Goal: Information Seeking & Learning: Learn about a topic

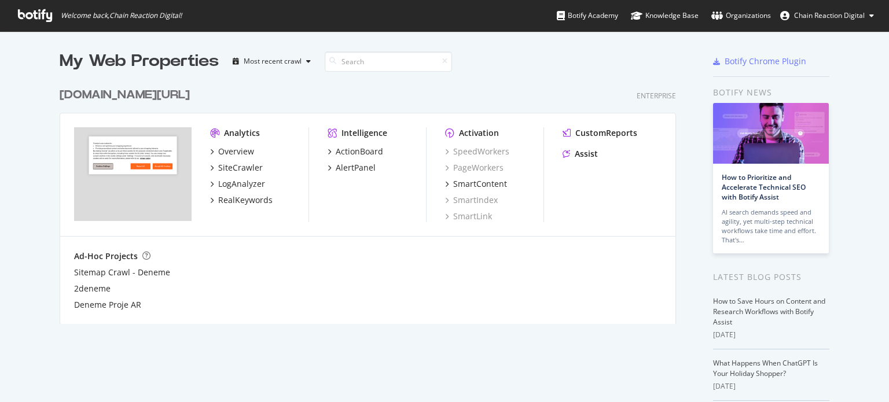
scroll to position [394, 871]
click at [241, 149] on div "Overview" at bounding box center [236, 152] width 36 height 12
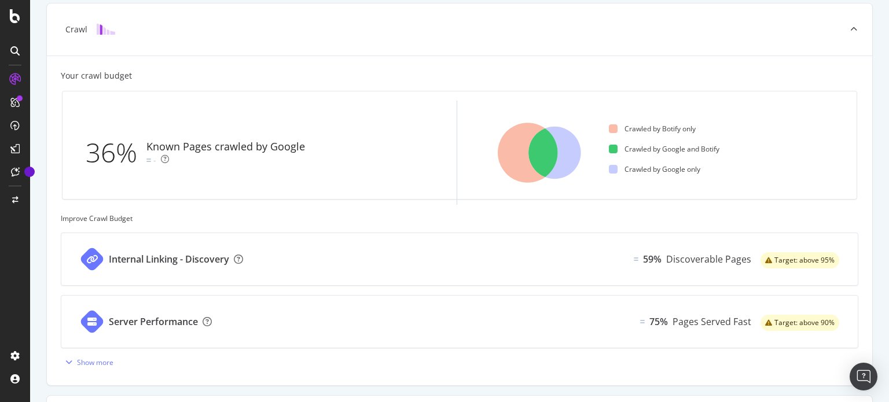
scroll to position [468, 0]
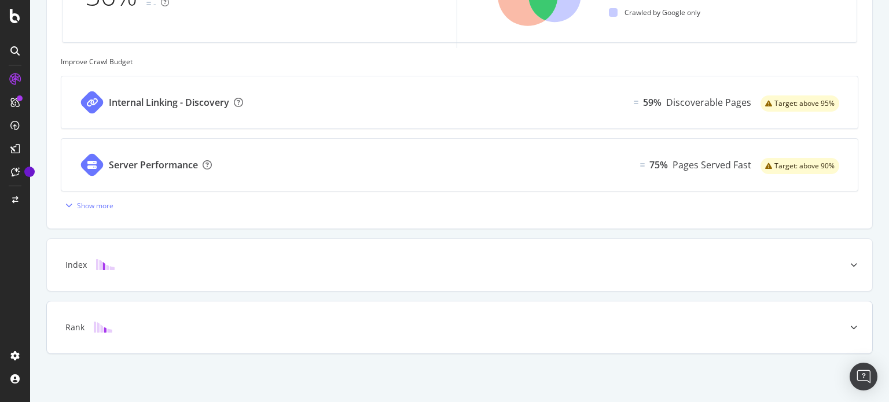
click at [175, 319] on div "Rank" at bounding box center [460, 328] width 826 height 52
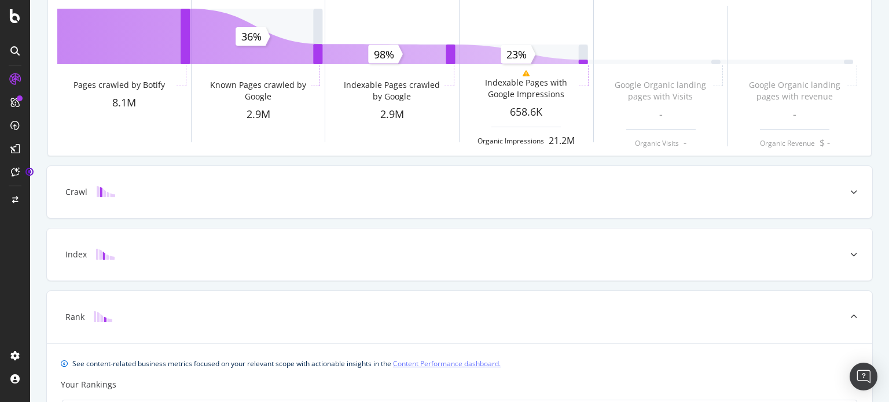
scroll to position [0, 0]
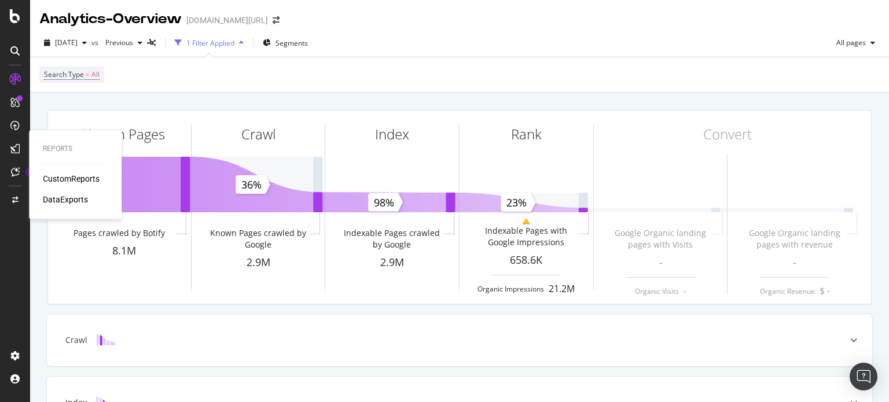
click at [68, 201] on div "DataExports" at bounding box center [65, 200] width 45 height 12
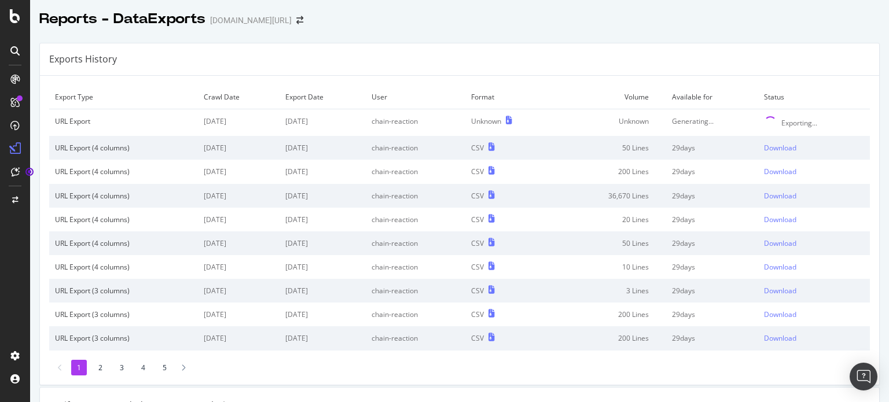
click at [83, 8] on div "Reports - DataExports trendyol.com/ar" at bounding box center [459, 14] width 859 height 29
click at [59, 132] on div "ActionBoard" at bounding box center [65, 133] width 45 height 12
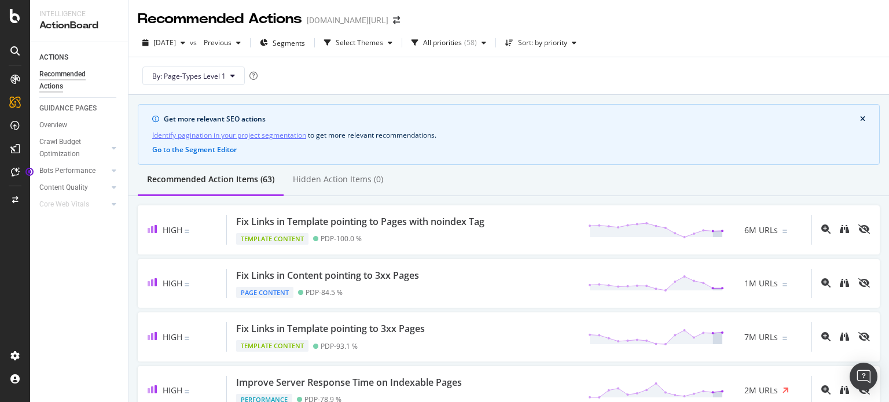
click at [783, 192] on div "Recommended Action Items (63) Hidden Action Items (0)" at bounding box center [509, 180] width 761 height 31
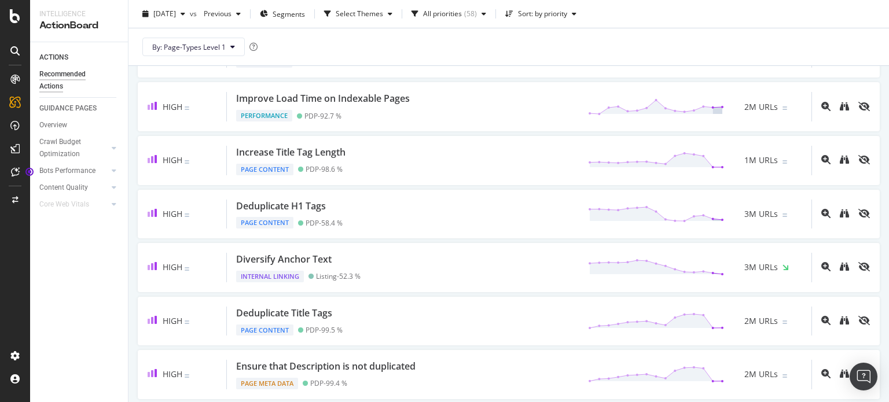
scroll to position [347, 0]
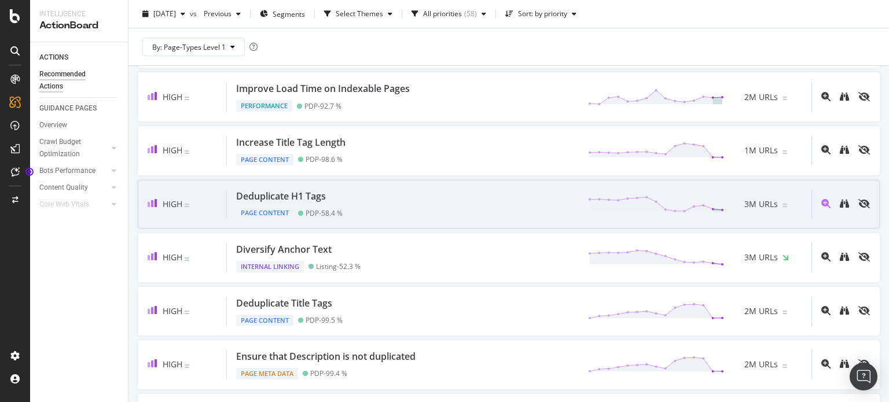
click at [447, 203] on div "Deduplicate H1 Tags Page Content PDP - 58.4 % 3M URLs" at bounding box center [519, 205] width 585 height 30
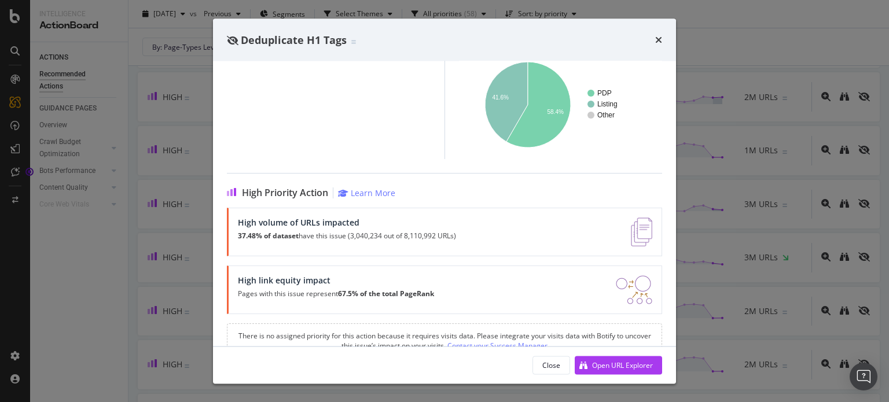
scroll to position [202, 0]
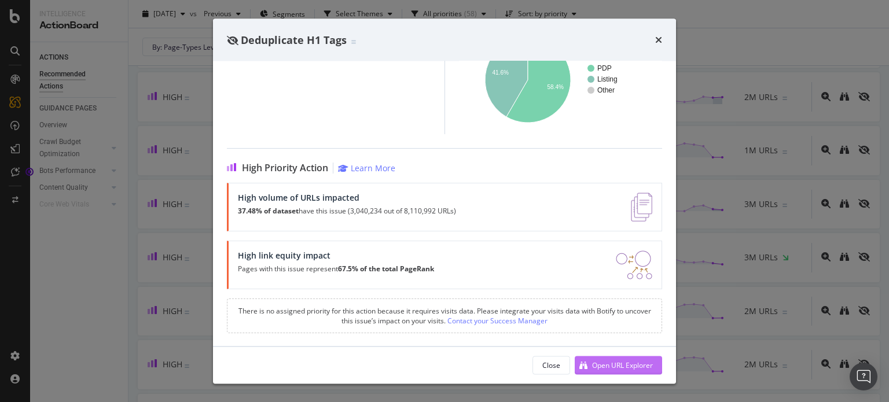
click at [621, 365] on div "Open URL Explorer" at bounding box center [622, 365] width 61 height 10
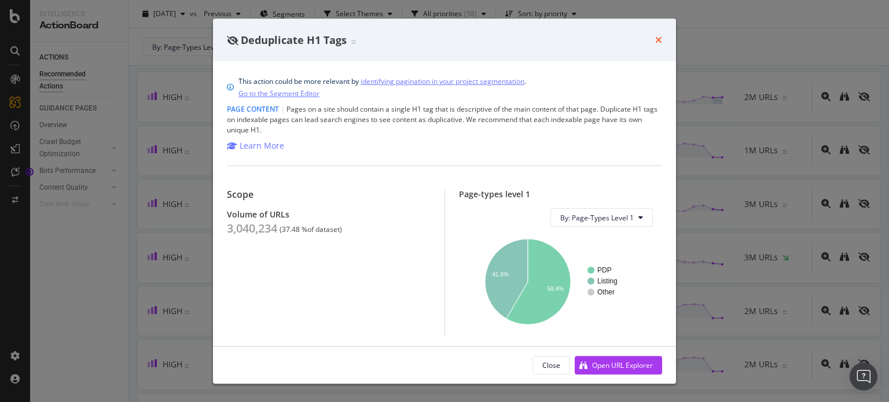
click at [660, 42] on icon "times" at bounding box center [658, 39] width 7 height 9
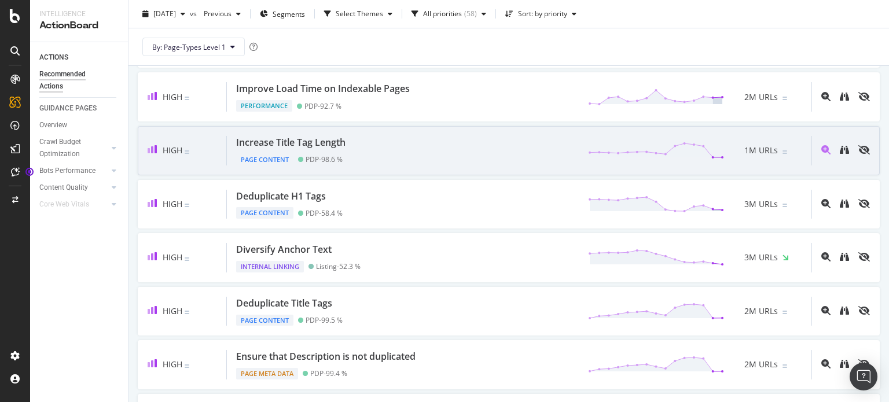
click at [353, 139] on div "Increase Title Tag Length Page Content PDP - 98.6 % 1M URLs" at bounding box center [519, 151] width 585 height 30
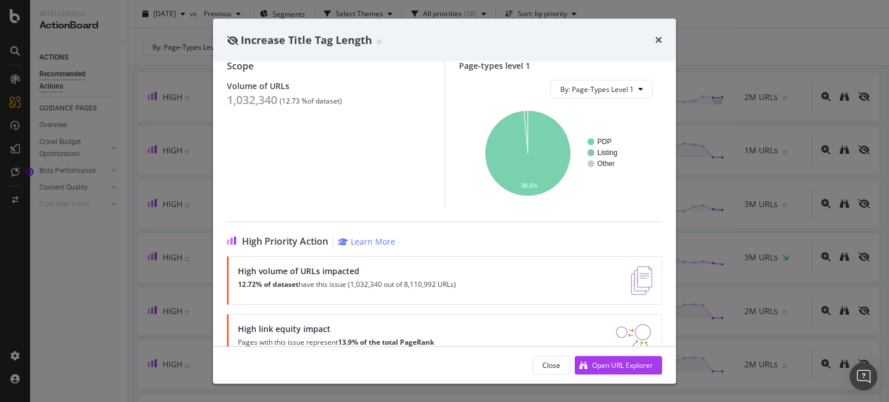
scroll to position [140, 0]
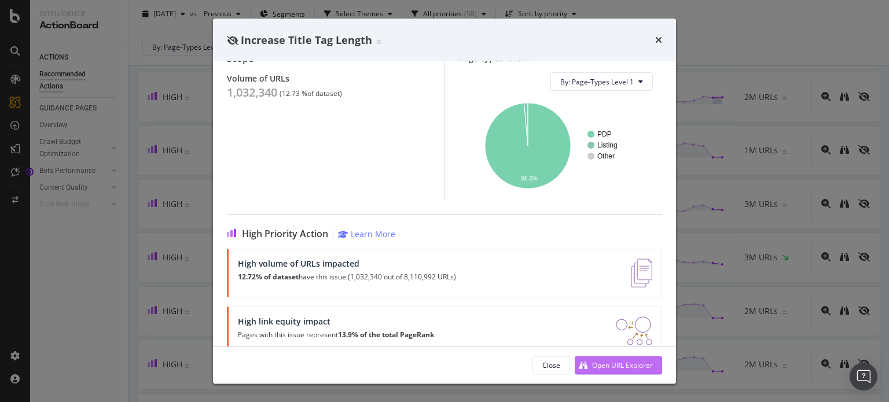
click at [611, 369] on div "Open URL Explorer" at bounding box center [622, 365] width 61 height 10
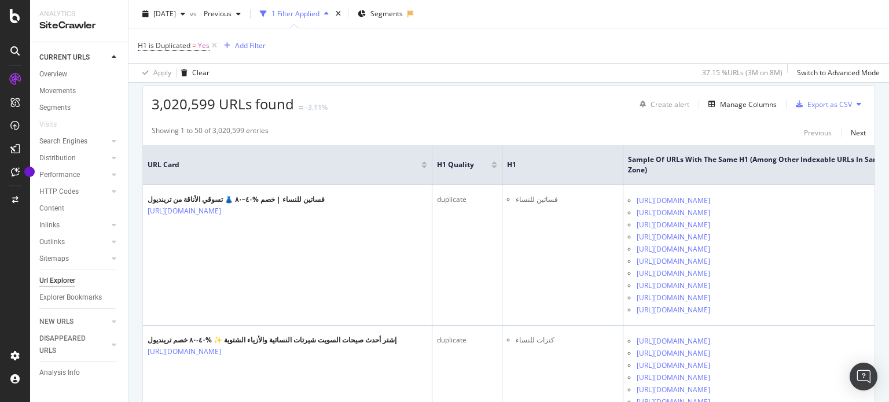
scroll to position [215, 0]
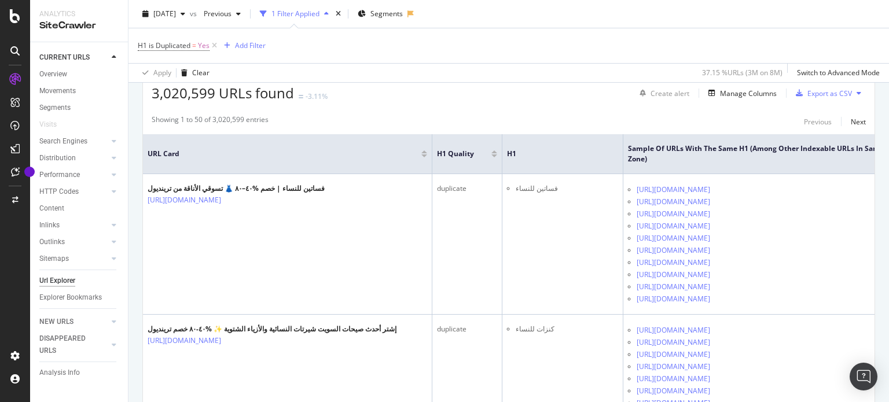
click at [886, 32] on div "URL Explorer [DOMAIN_NAME][URL] [DATE] vs Previous 1 Filter Applied Segments H1…" at bounding box center [509, 201] width 761 height 402
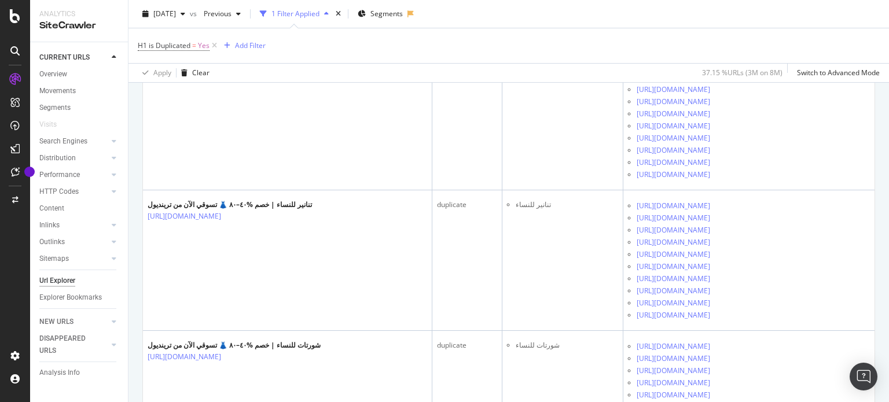
scroll to position [449, 0]
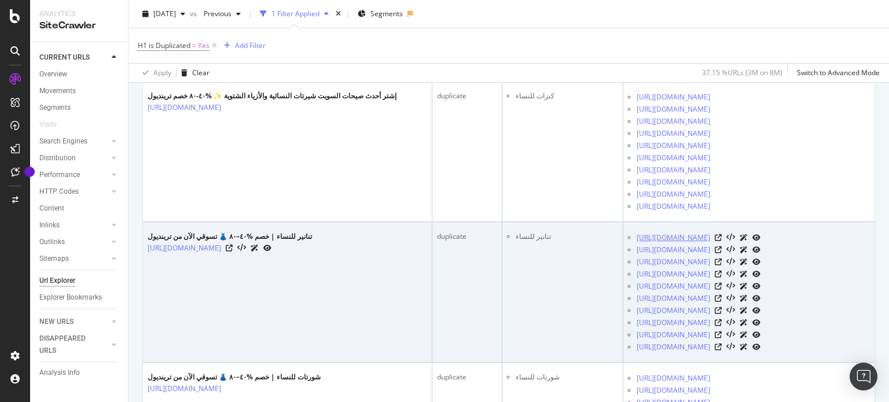
click at [710, 244] on link "[URL][DOMAIN_NAME]" at bounding box center [674, 238] width 74 height 12
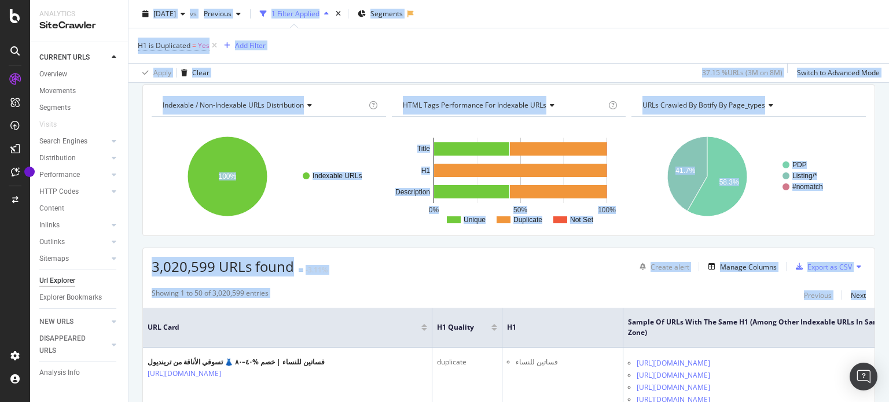
scroll to position [0, 0]
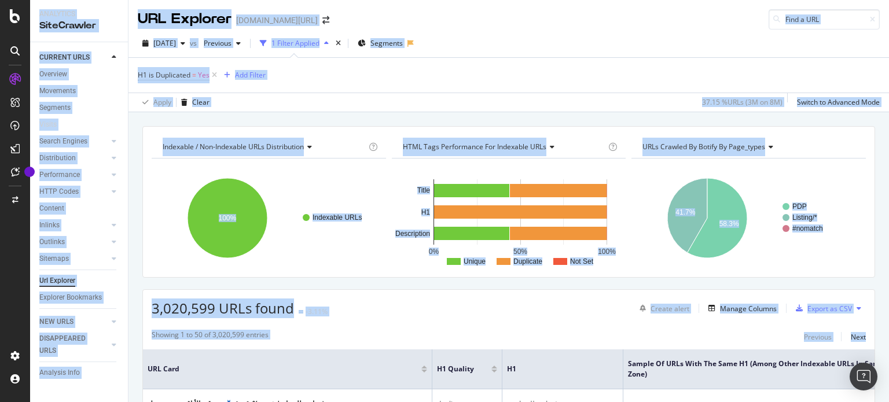
drag, startPoint x: 889, startPoint y: 36, endPoint x: 885, endPoint y: -3, distance: 40.1
click at [885, 0] on html "Analytics SiteCrawler CURRENT URLS Overview Movements Segments Visits Search En…" at bounding box center [444, 201] width 889 height 402
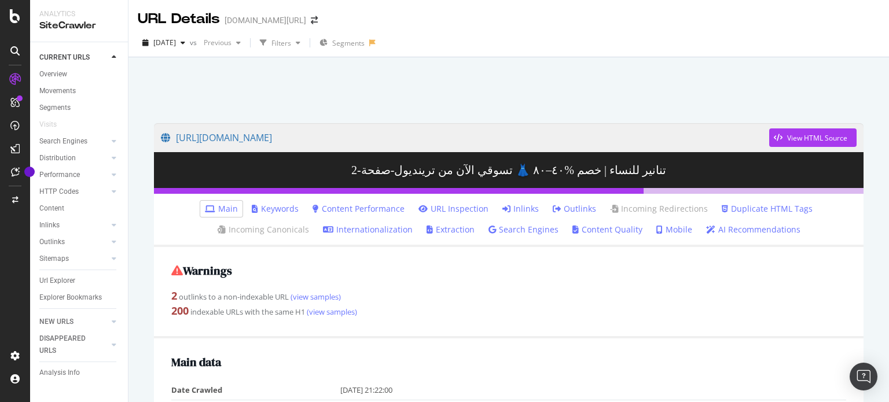
click at [478, 168] on h3 "تنانير للنساء | خصم %٤٠–٨٠ 👗 تسوقي الآن من ترينديول-صفحة-2" at bounding box center [509, 170] width 710 height 36
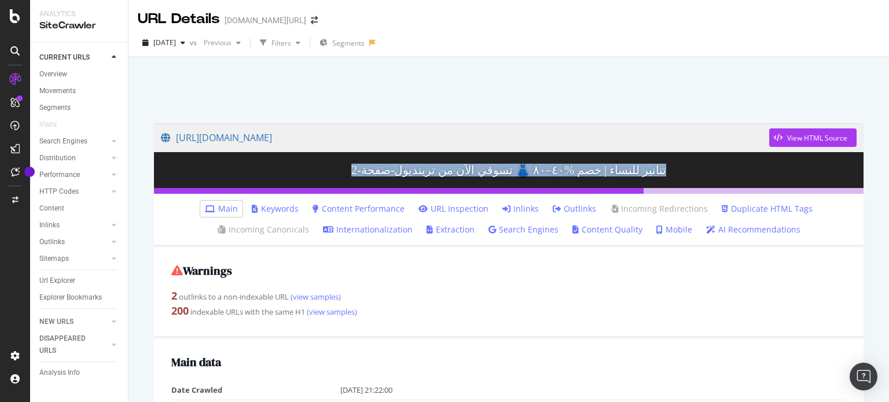
click at [478, 168] on h3 "تنانير للنساء | خصم %٤٠–٨٠ 👗 تسوقي الآن من ترينديول-صفحة-2" at bounding box center [509, 170] width 710 height 36
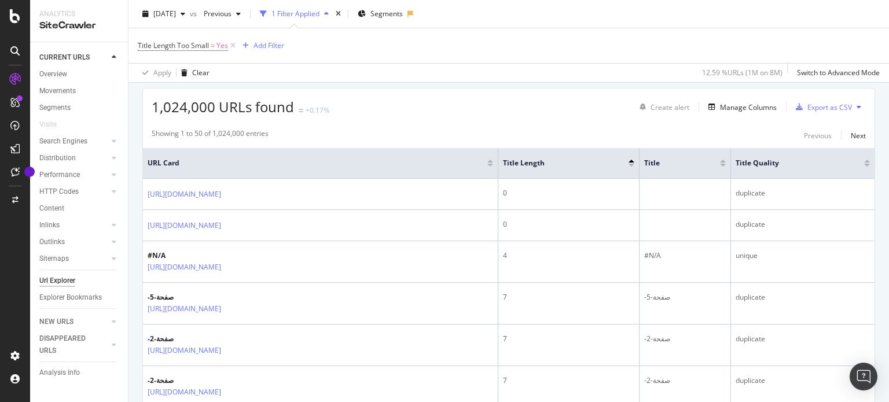
scroll to position [195, 0]
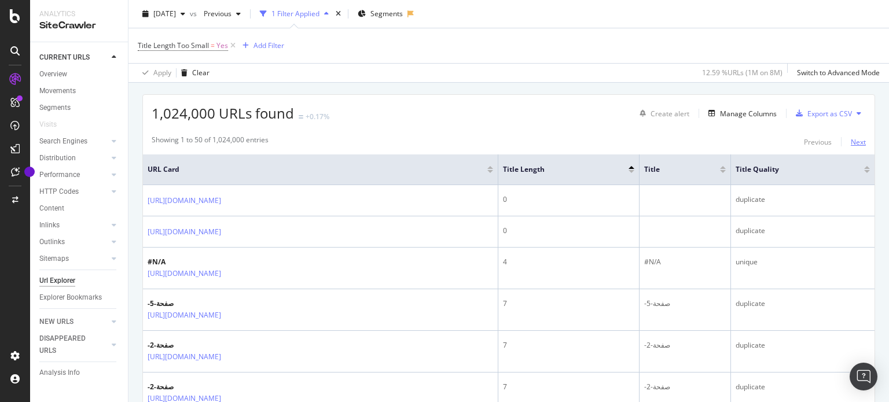
click at [851, 137] on div "Next" at bounding box center [858, 142] width 15 height 10
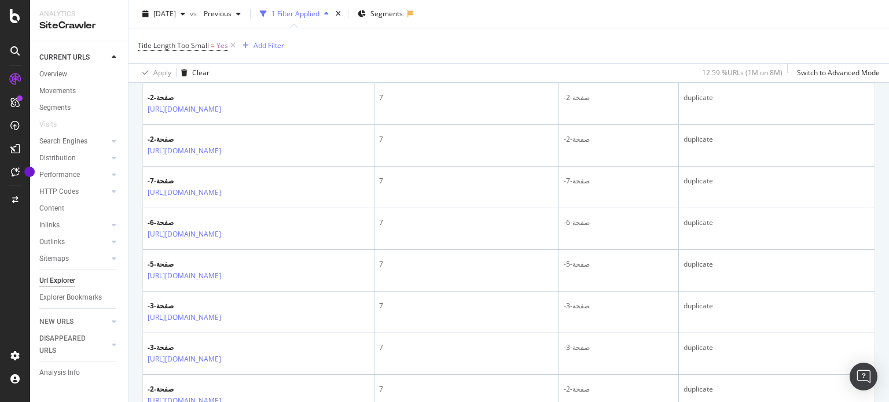
click at [889, 208] on div "URL Explorer [DOMAIN_NAME][URL] [DATE] vs Previous 1 Filter Applied Segments Ti…" at bounding box center [509, 201] width 761 height 402
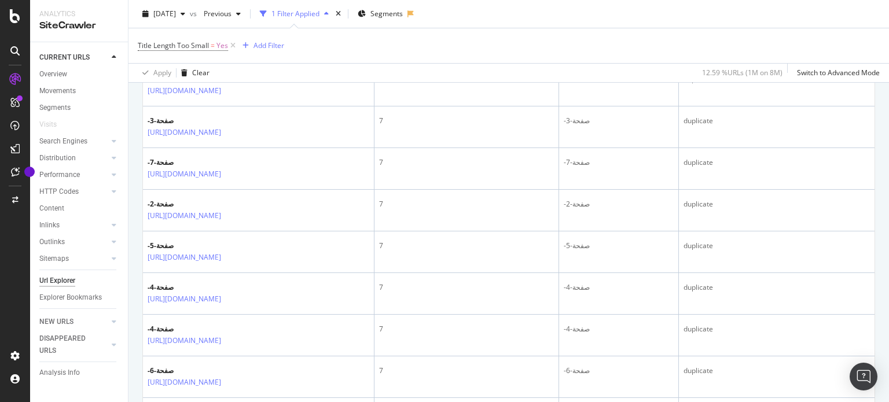
click at [889, 208] on div "URL Explorer [DOMAIN_NAME][URL] [DATE] vs Previous 1 Filter Applied Segments Ti…" at bounding box center [509, 201] width 761 height 402
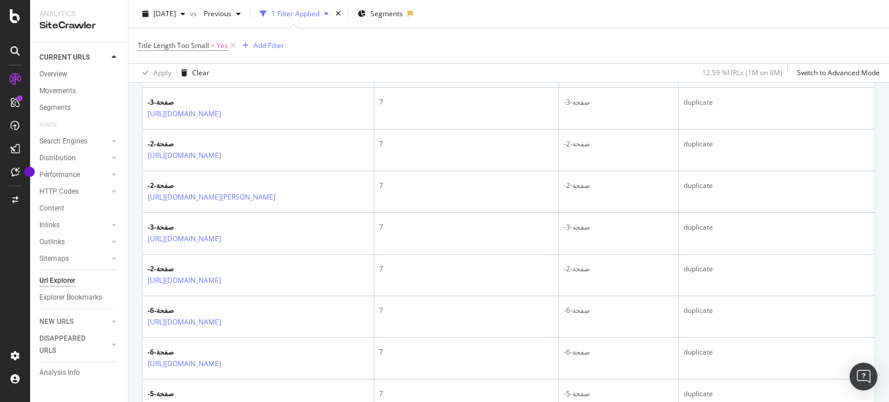
click at [889, 214] on div "URL Explorer trendyol.com/ar 2025 Sep. 12th vs Previous 1 Filter Applied Segmen…" at bounding box center [509, 201] width 761 height 402
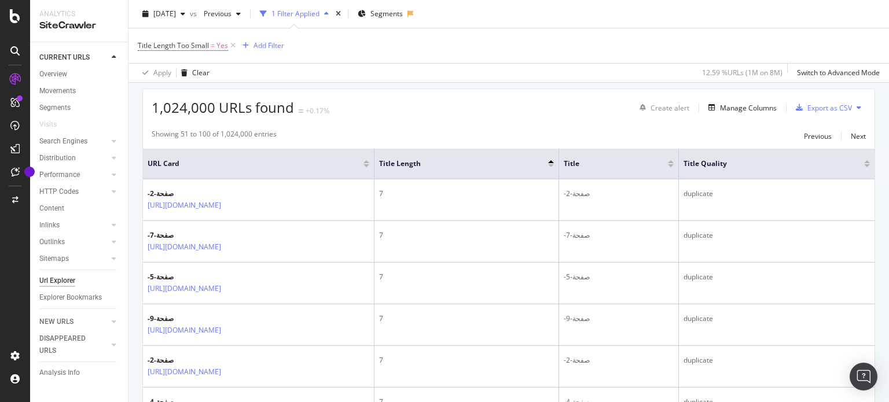
scroll to position [208, 0]
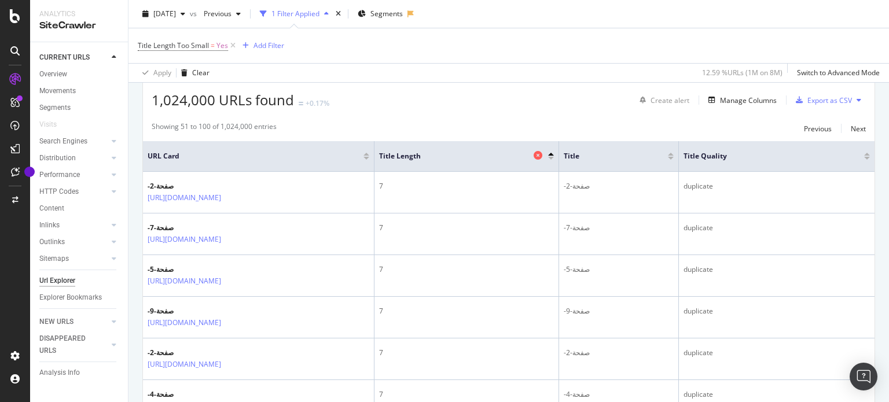
click at [482, 160] on span "Title Length" at bounding box center [455, 156] width 152 height 10
click at [410, 152] on span "Title Length" at bounding box center [455, 156] width 152 height 10
click at [550, 153] on div at bounding box center [551, 154] width 6 height 3
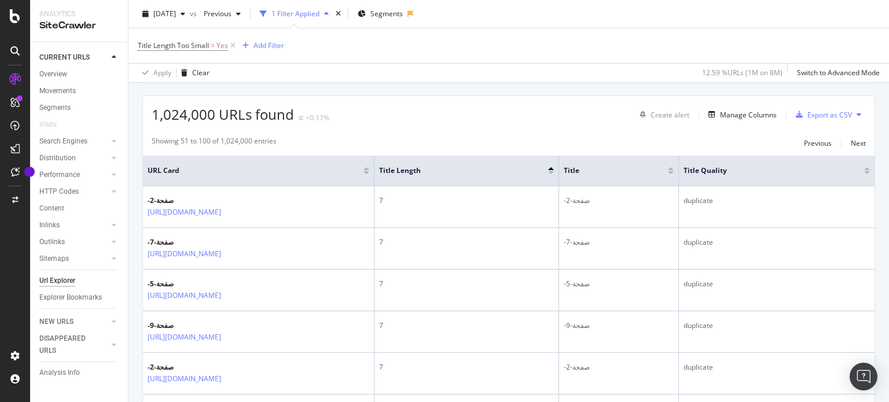
scroll to position [183, 0]
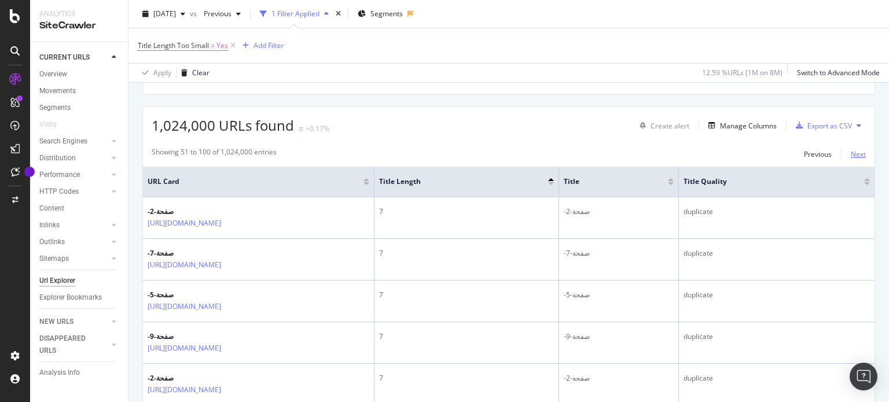
click at [851, 156] on div "Next" at bounding box center [858, 154] width 15 height 10
click at [851, 153] on div "Next" at bounding box center [858, 154] width 15 height 10
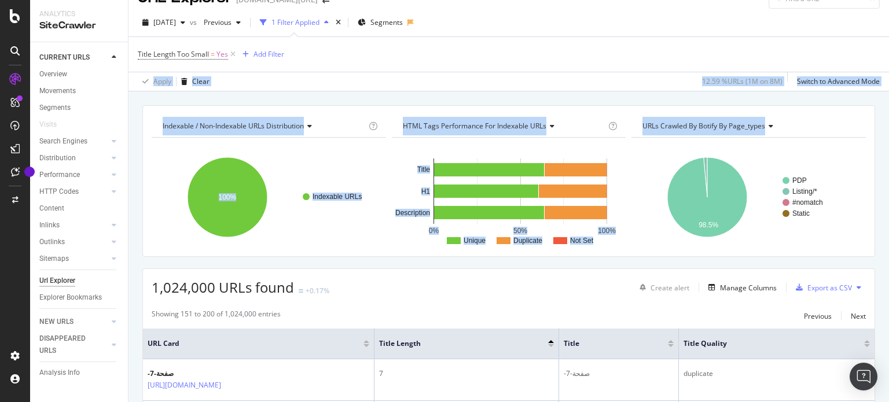
scroll to position [17, 0]
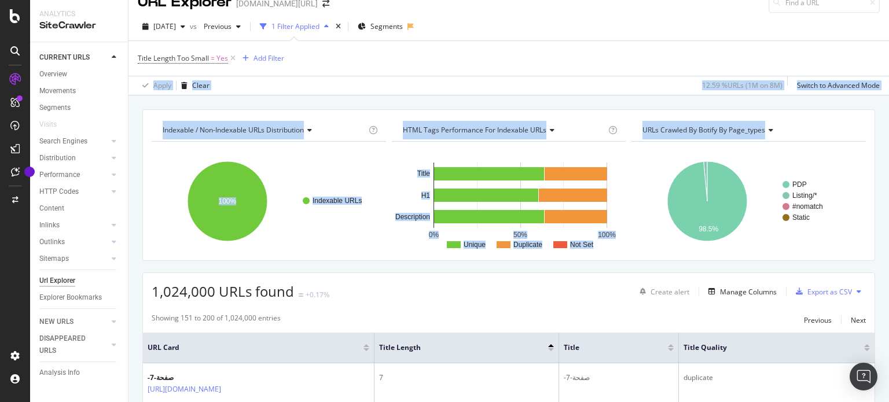
drag, startPoint x: 889, startPoint y: 62, endPoint x: 875, endPoint y: 41, distance: 24.7
click at [875, 41] on div "URL Explorer trendyol.com/ar 2025 Sep. 12th vs Previous 1 Filter Applied Segmen…" at bounding box center [509, 201] width 761 height 402
